Goal: Task Accomplishment & Management: Use online tool/utility

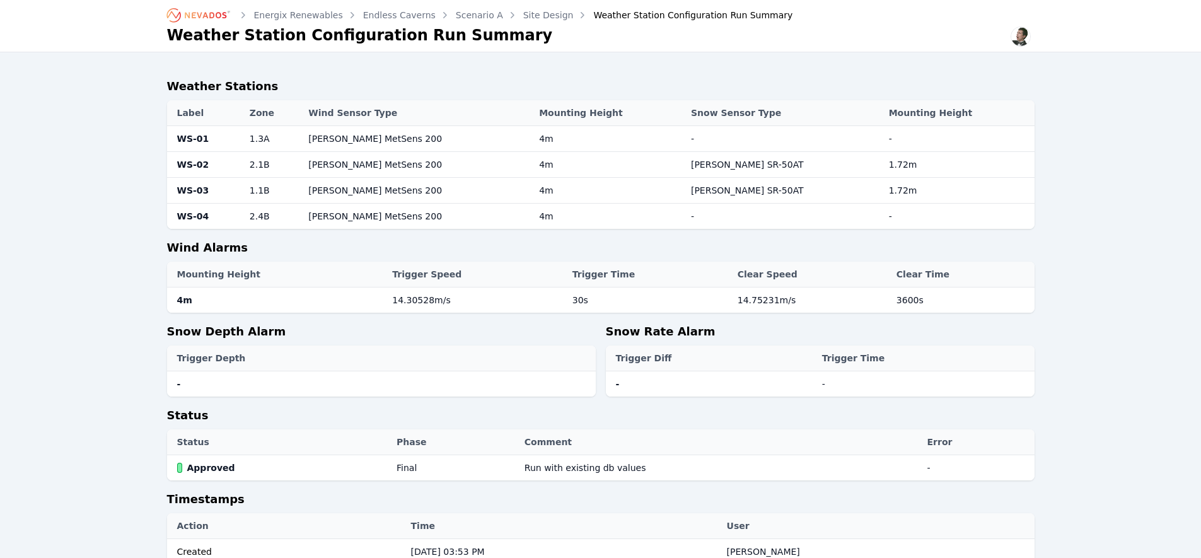
click at [206, 17] on icon "Breadcrumb" at bounding box center [199, 15] width 69 height 20
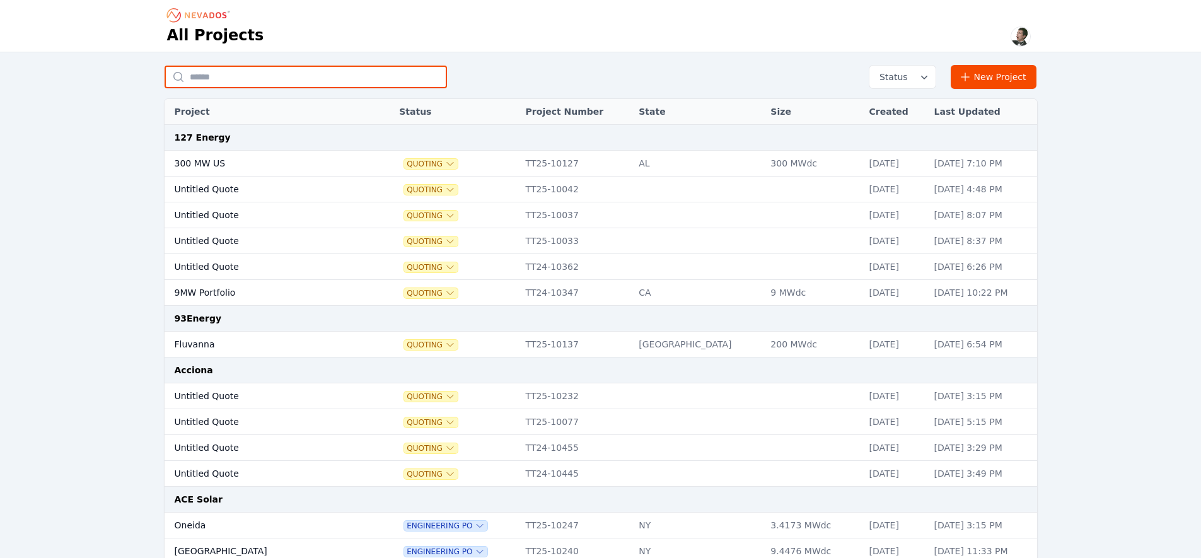
click at [236, 73] on input "text" at bounding box center [306, 77] width 282 height 23
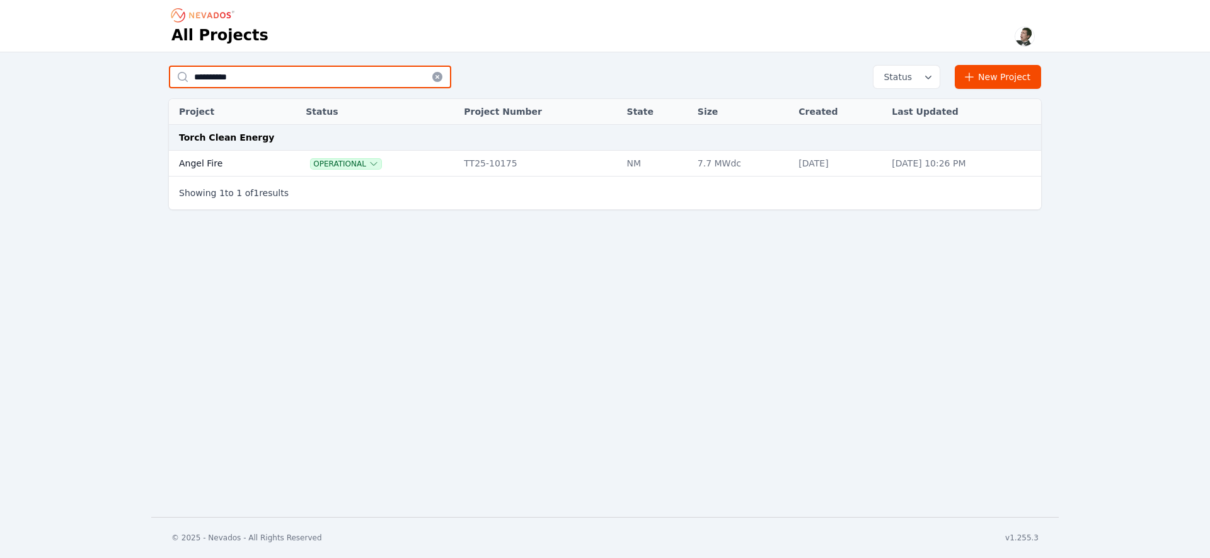
type input "**********"
click at [226, 158] on td "Angel Fire" at bounding box center [223, 164] width 108 height 26
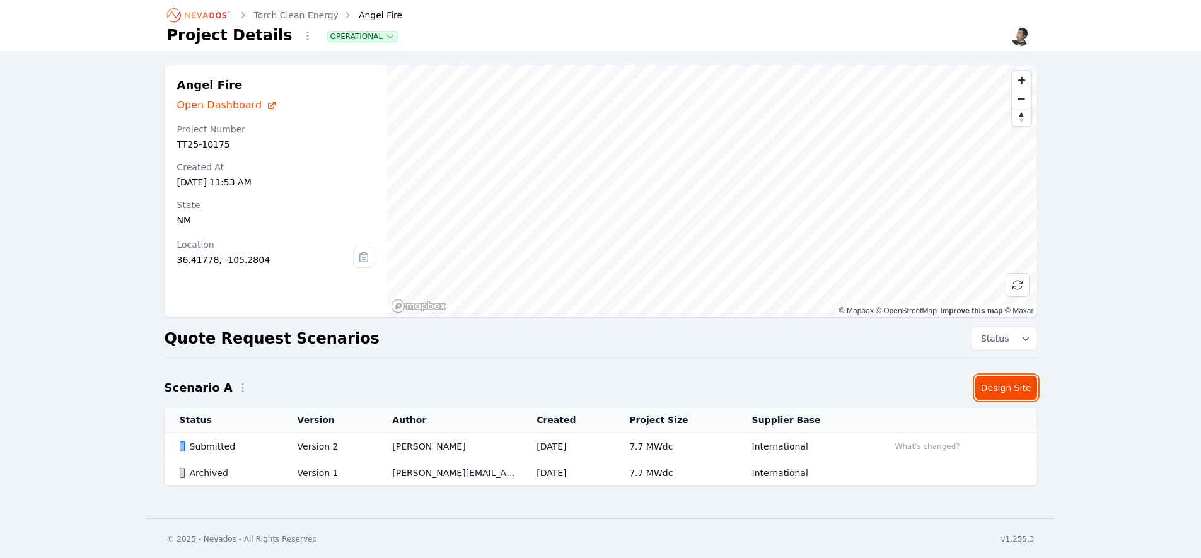
click at [1006, 383] on link "Design Site" at bounding box center [1006, 388] width 62 height 24
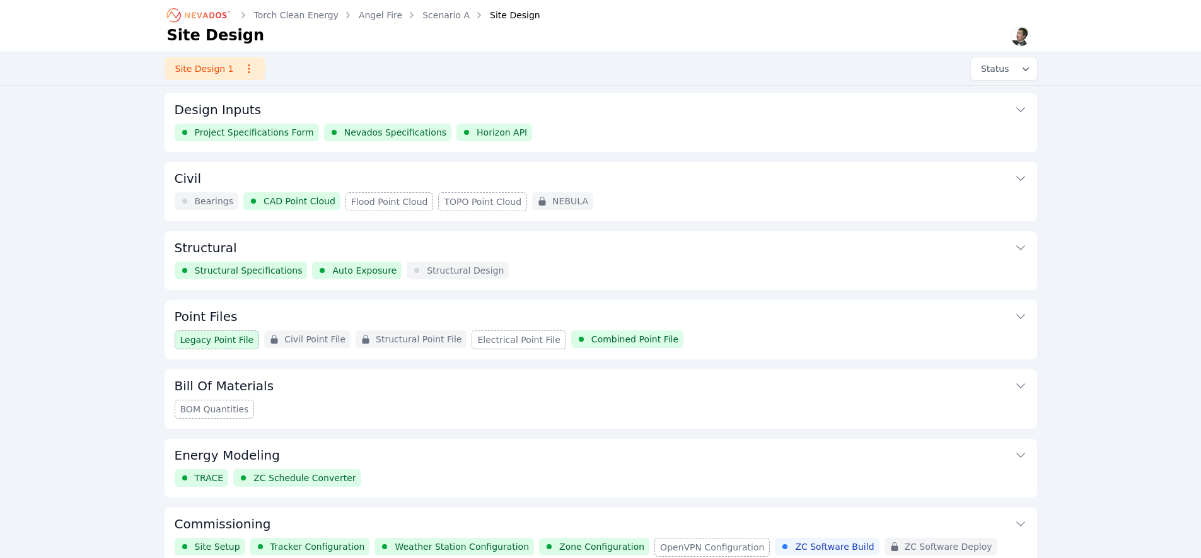
click at [95, 336] on div "Torch Clean Energy Angel Fire Scenario A Site Design Site Design Site Design 1 …" at bounding box center [600, 288] width 1201 height 577
click at [238, 313] on button "Point Files" at bounding box center [601, 315] width 852 height 30
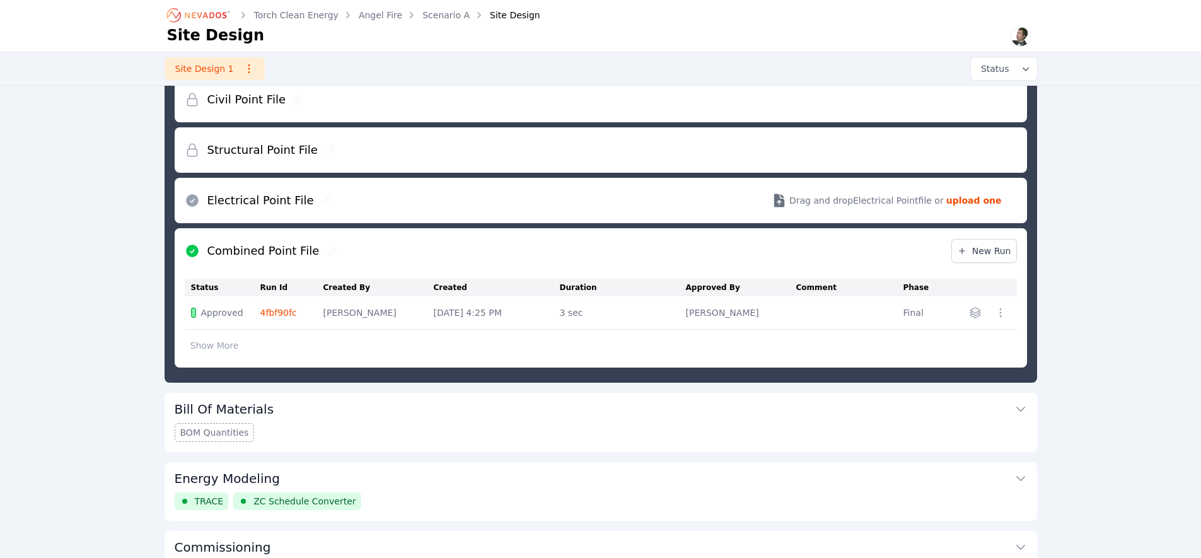
scroll to position [508, 0]
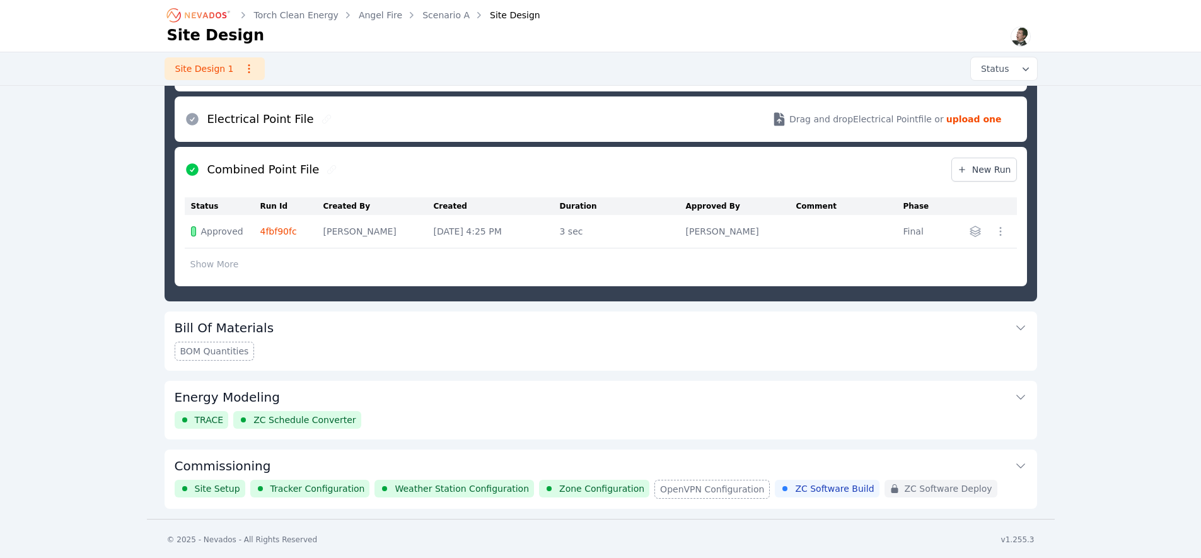
click at [536, 465] on button "Commissioning" at bounding box center [601, 464] width 852 height 30
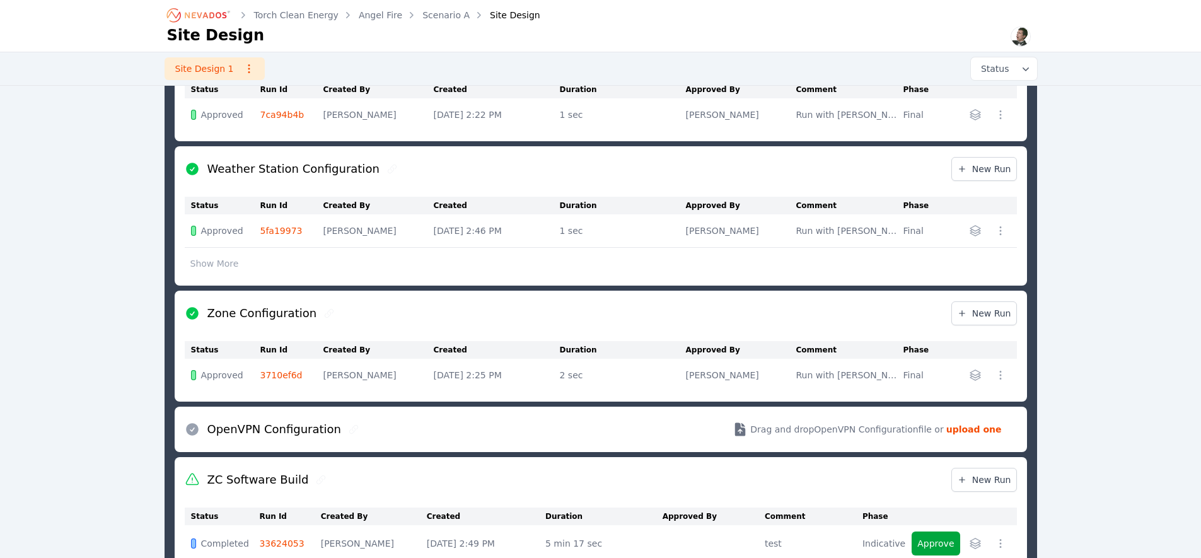
scroll to position [623, 0]
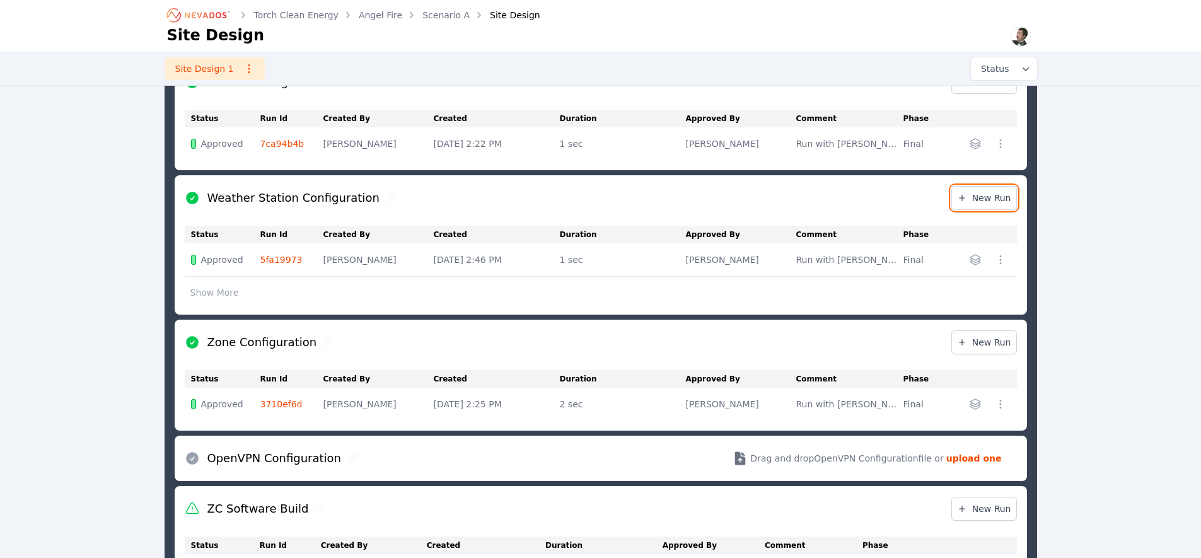
click at [983, 197] on span "New Run" at bounding box center [984, 198] width 54 height 13
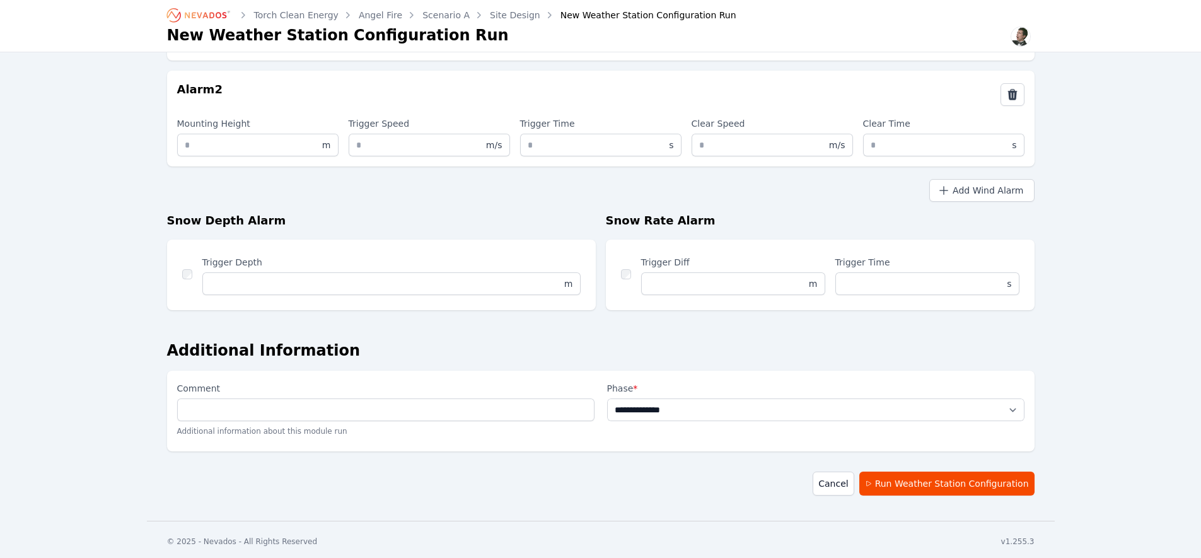
scroll to position [439, 0]
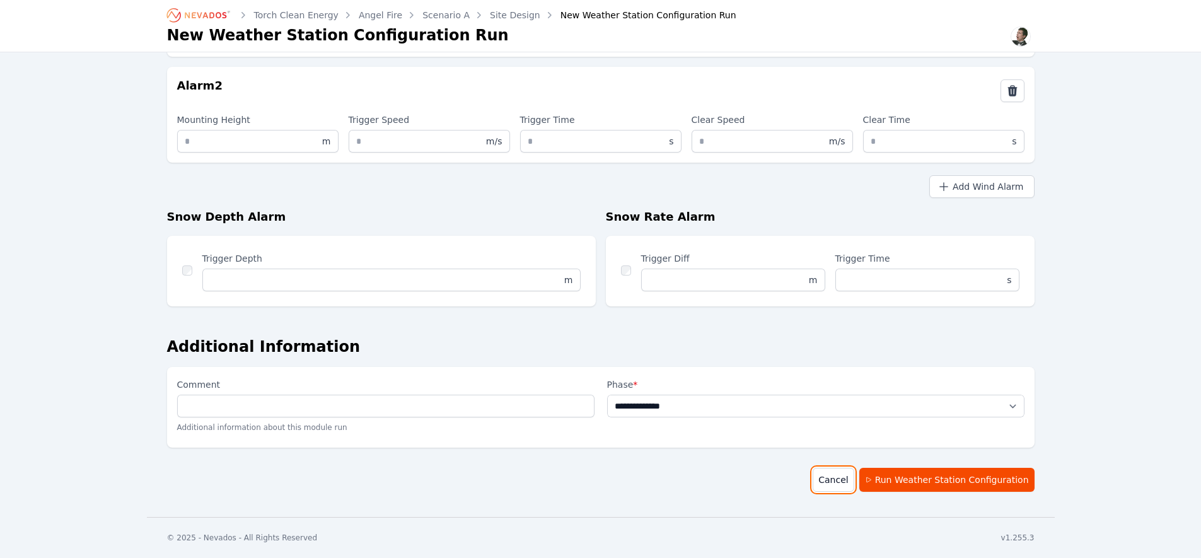
click at [840, 478] on link "Cancel" at bounding box center [833, 480] width 41 height 24
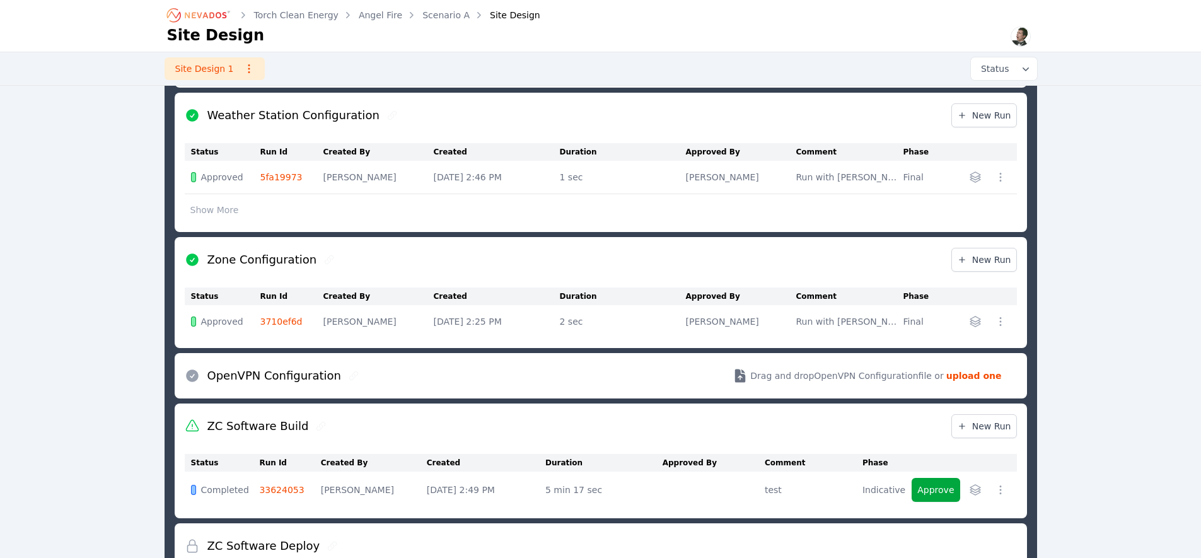
scroll to position [781, 0]
